Goal: Information Seeking & Learning: Learn about a topic

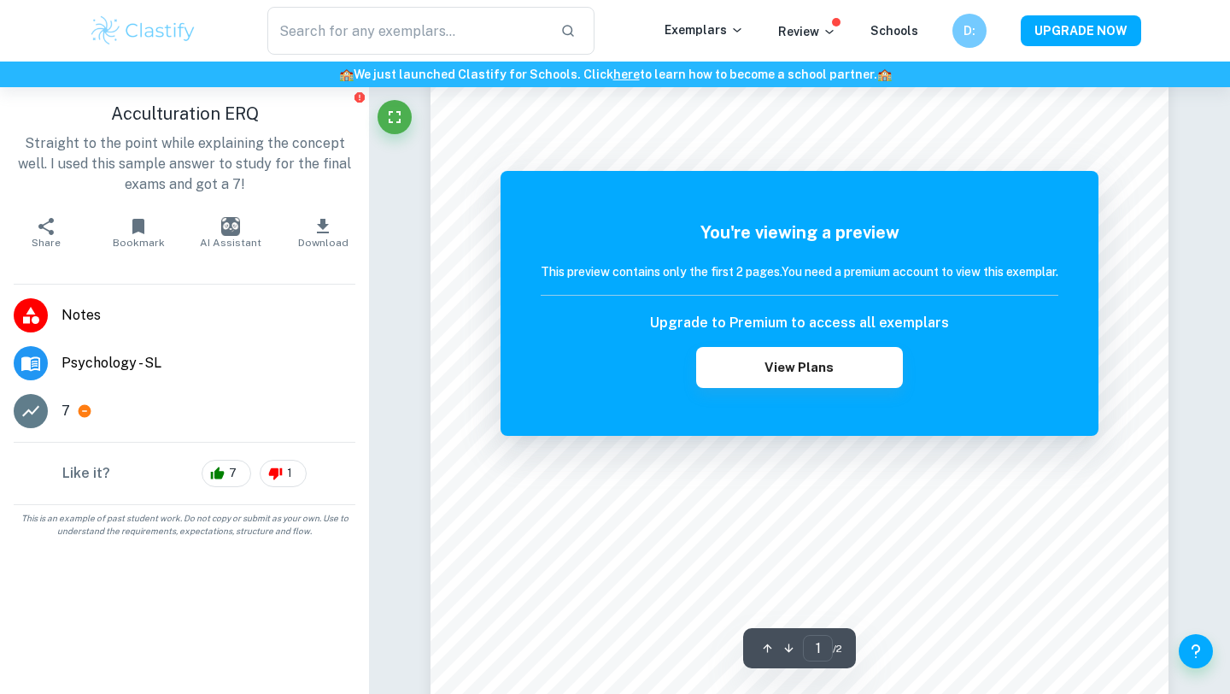
scroll to position [57, 0]
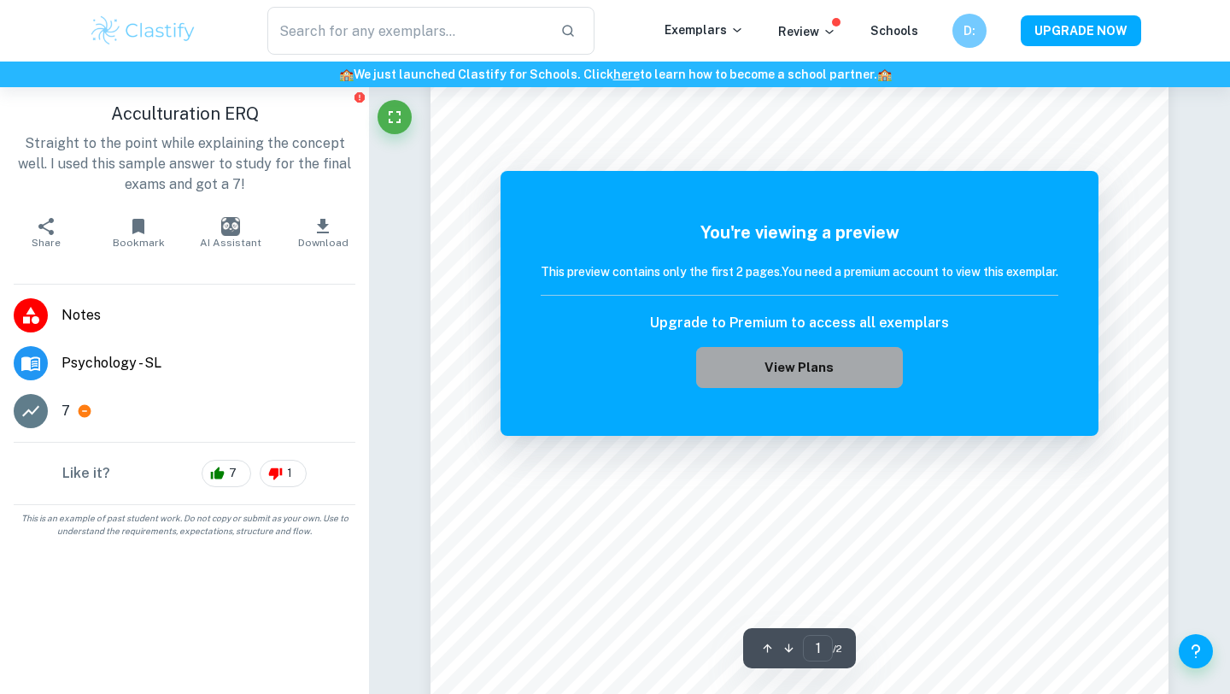
click at [763, 367] on button "View Plans" at bounding box center [799, 367] width 207 height 41
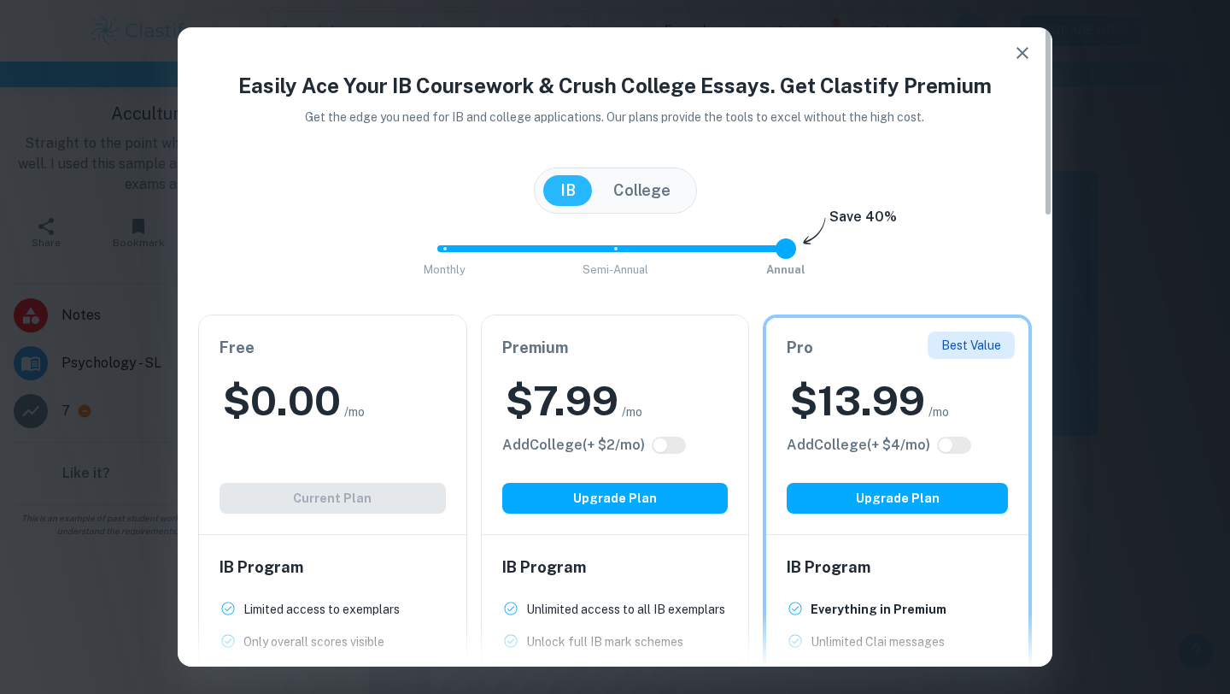
click at [1013, 54] on icon "button" at bounding box center [1023, 53] width 21 height 21
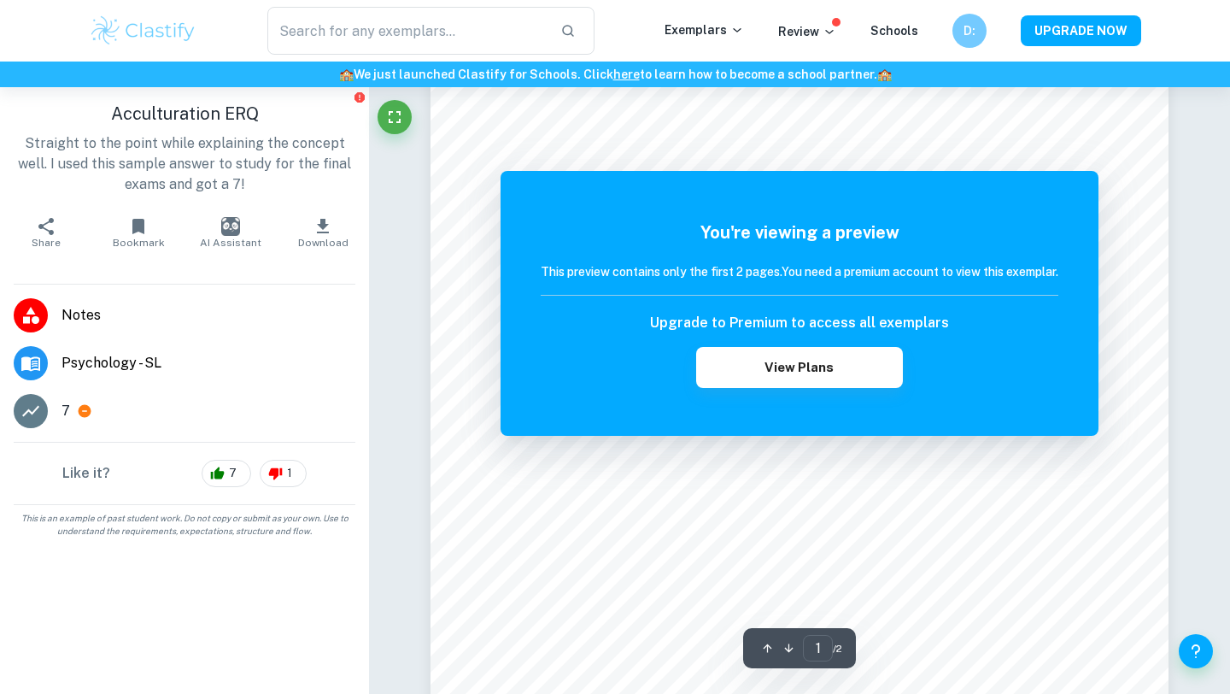
scroll to position [125, 0]
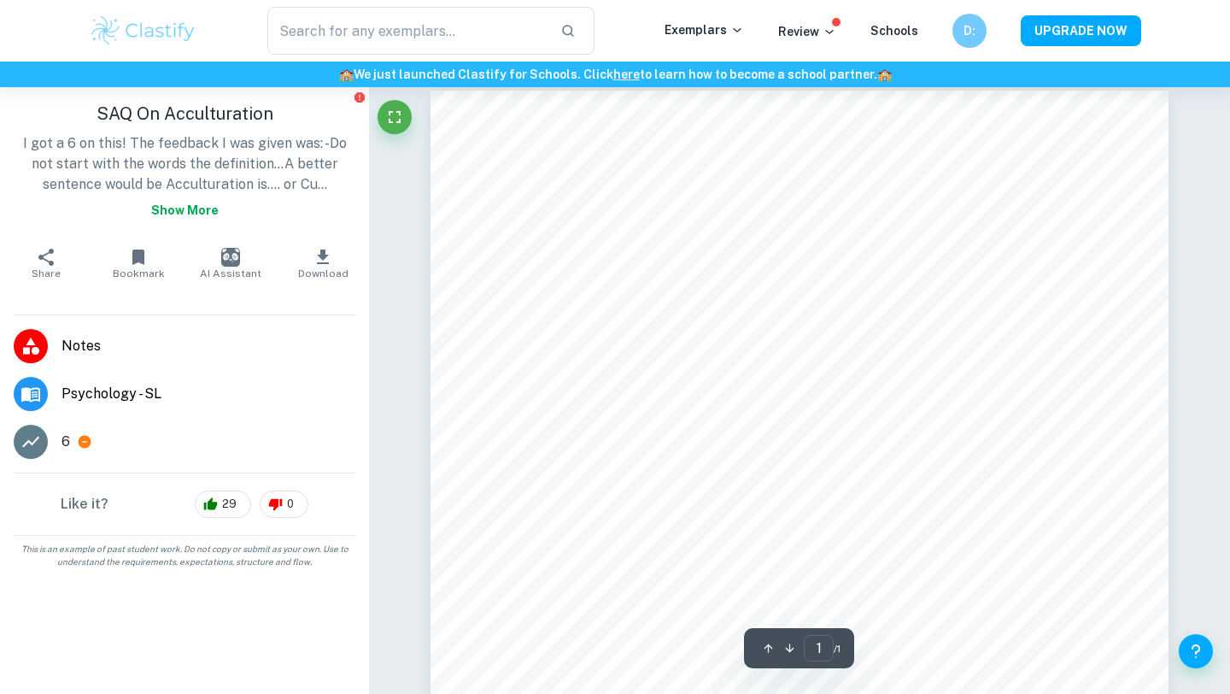
scroll to position [12, 0]
click at [172, 203] on button "Show more" at bounding box center [184, 210] width 81 height 31
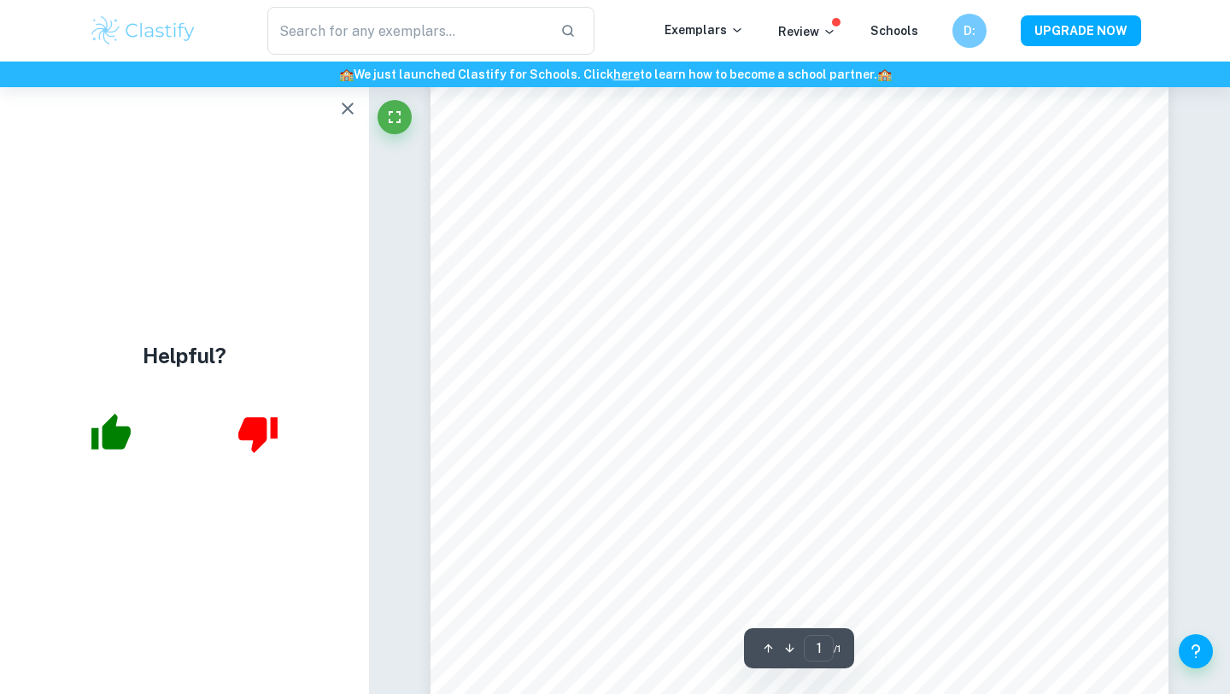
scroll to position [0, 0]
